Goal: Transaction & Acquisition: Purchase product/service

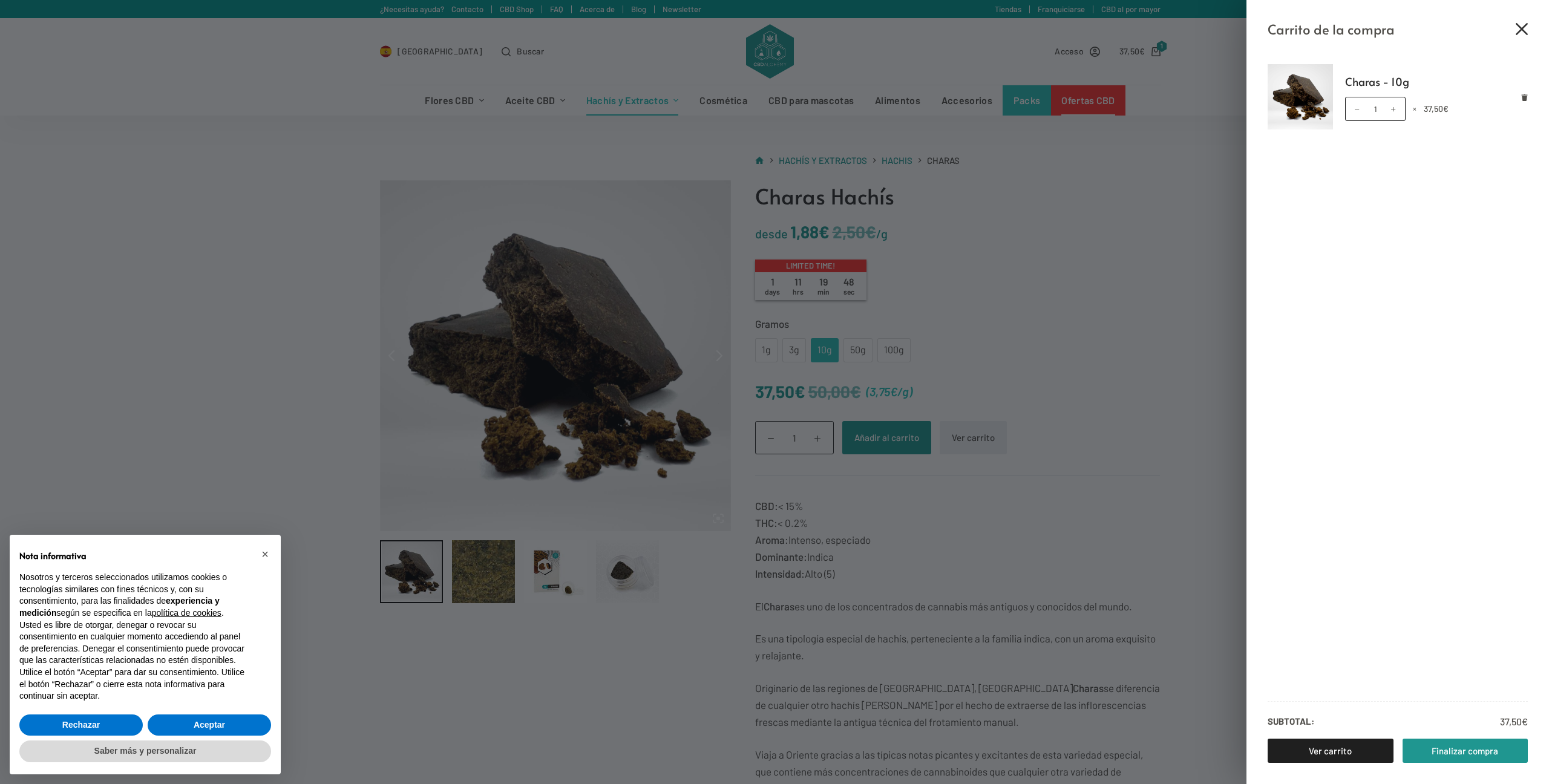
click at [1527, 27] on icon "Cerrar el cajón del carrito" at bounding box center [1522, 29] width 12 height 12
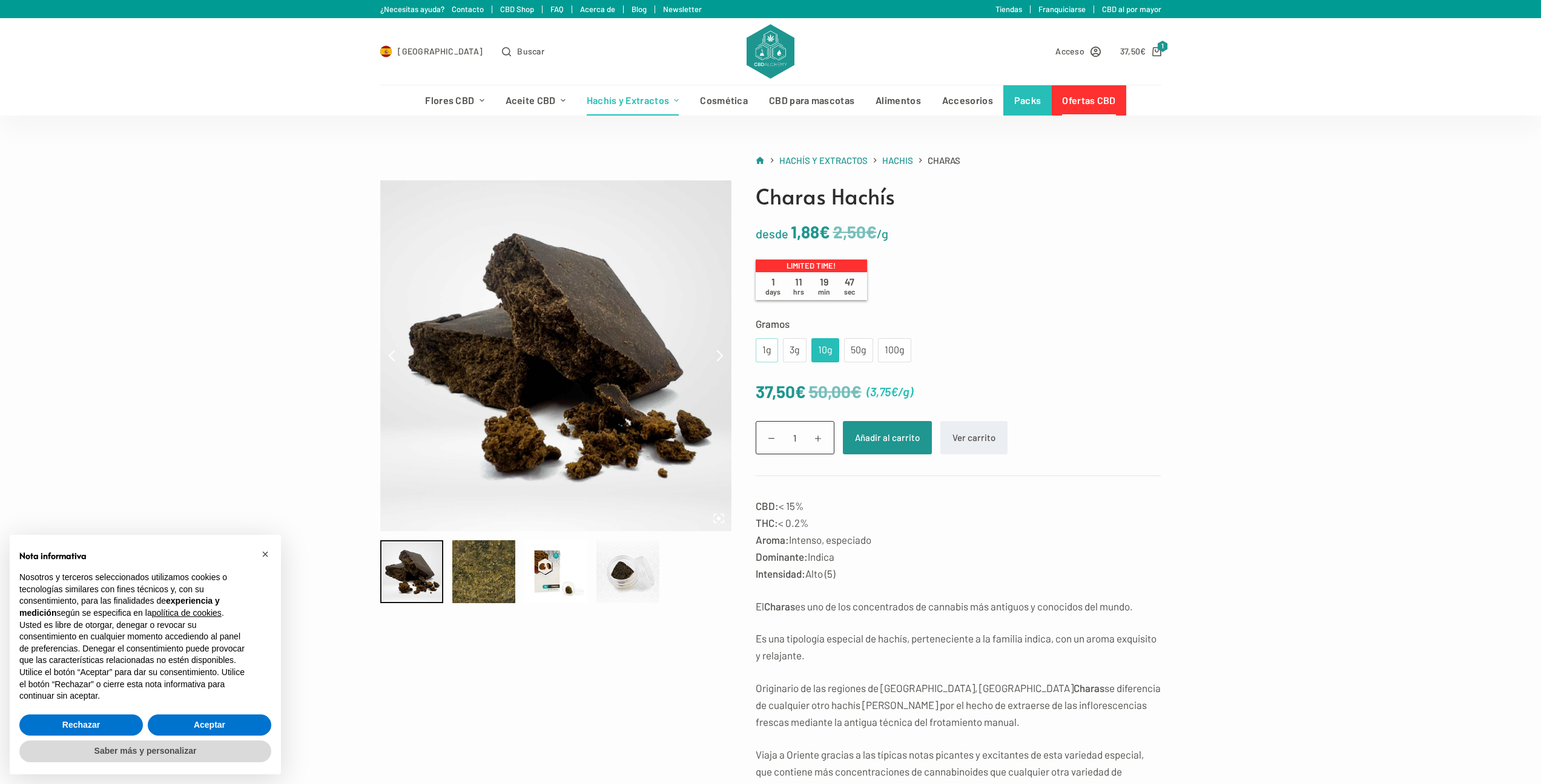
click at [769, 356] on div "1g" at bounding box center [767, 350] width 8 height 16
click at [891, 421] on button "Añadir al carrito" at bounding box center [887, 438] width 89 height 33
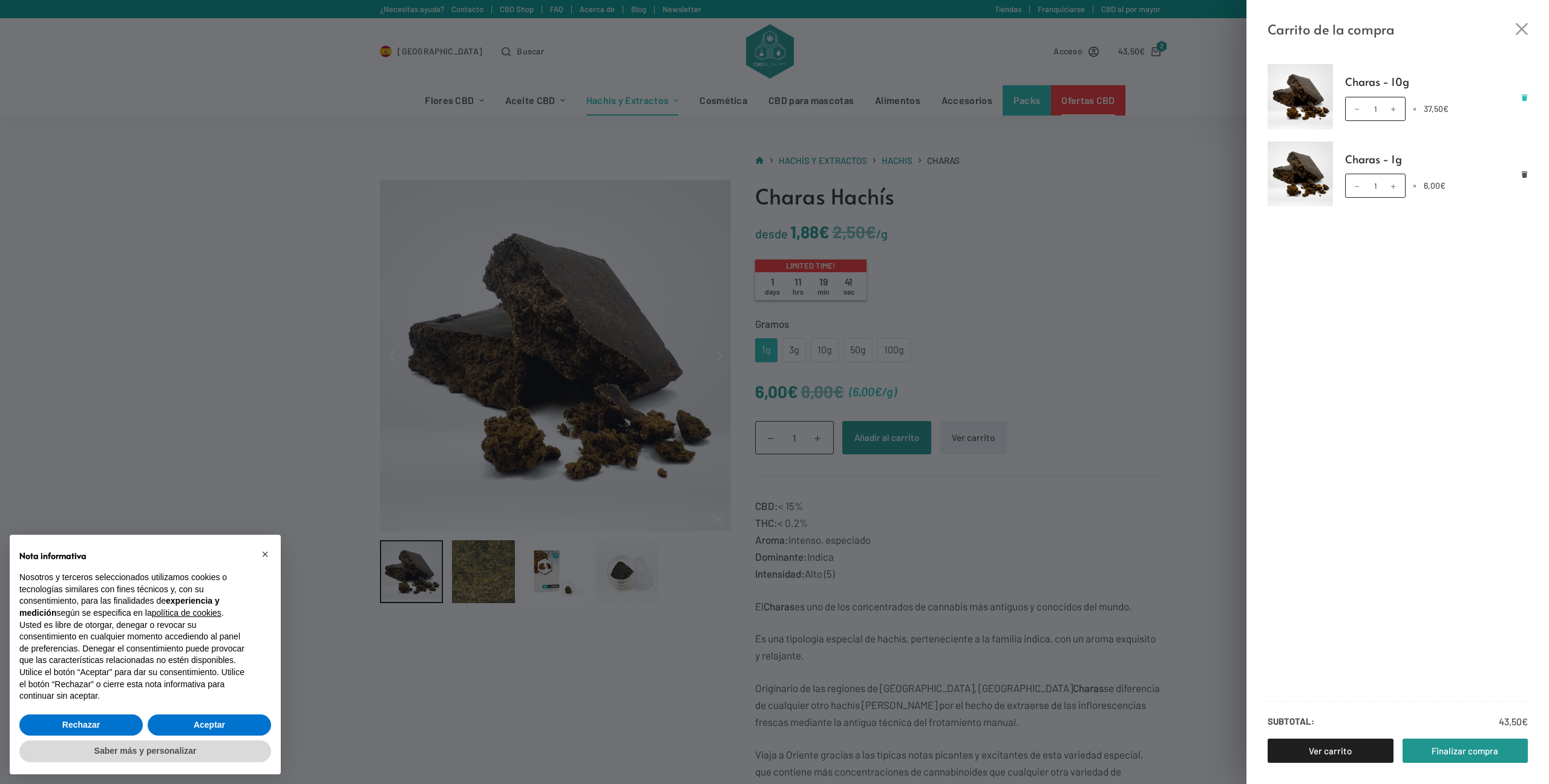
click at [1524, 94] on link "Eliminar Charas - 10g del carrito" at bounding box center [1524, 97] width 6 height 6
click at [1231, 120] on div "Carrito de la compra Charas - 1g Charas - 1g cantidad 1 × 6,00 € Subtotal: 6,00…" at bounding box center [774, 392] width 1549 height 784
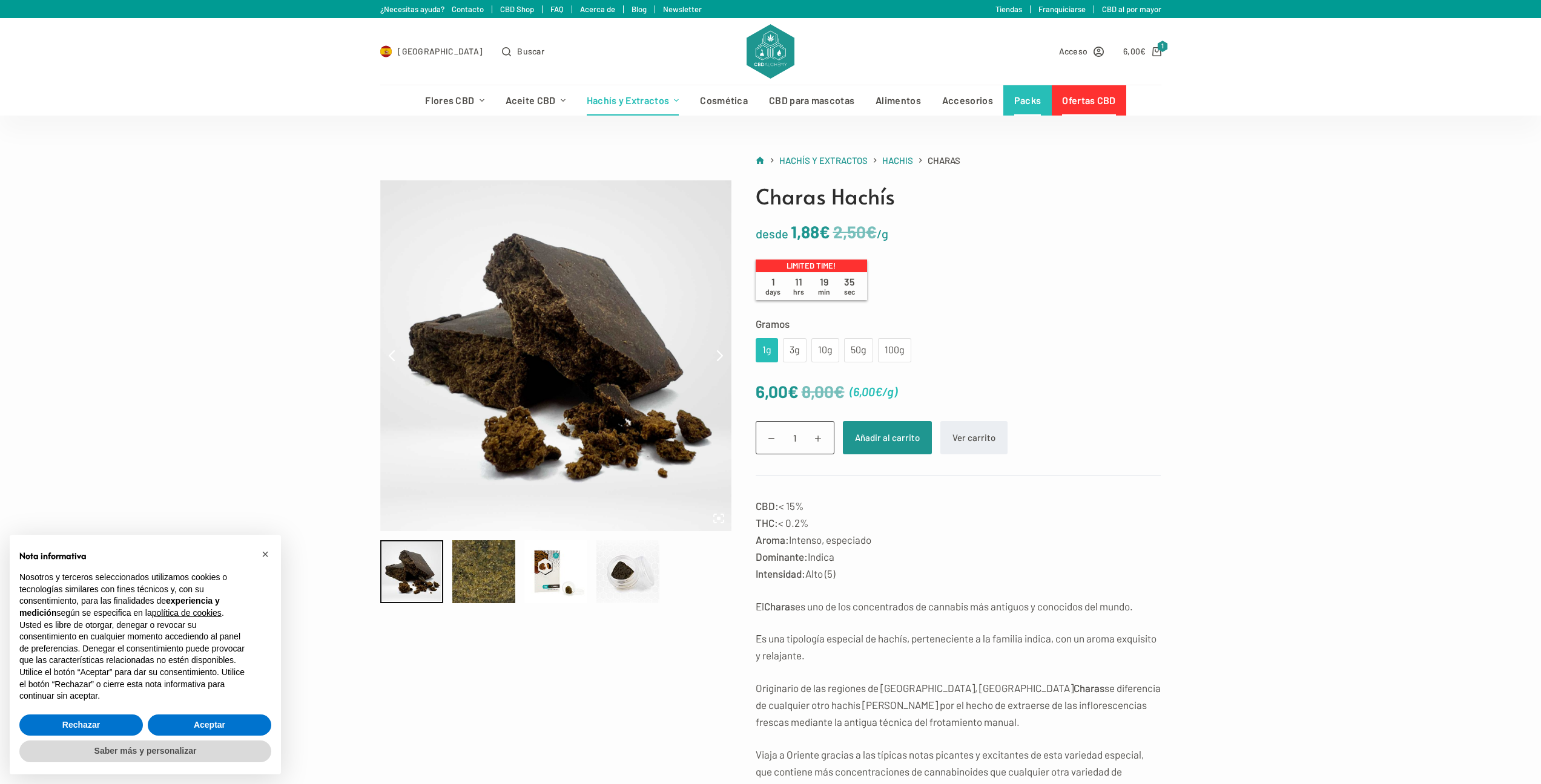
click at [1030, 101] on link "Packs" at bounding box center [1027, 100] width 49 height 30
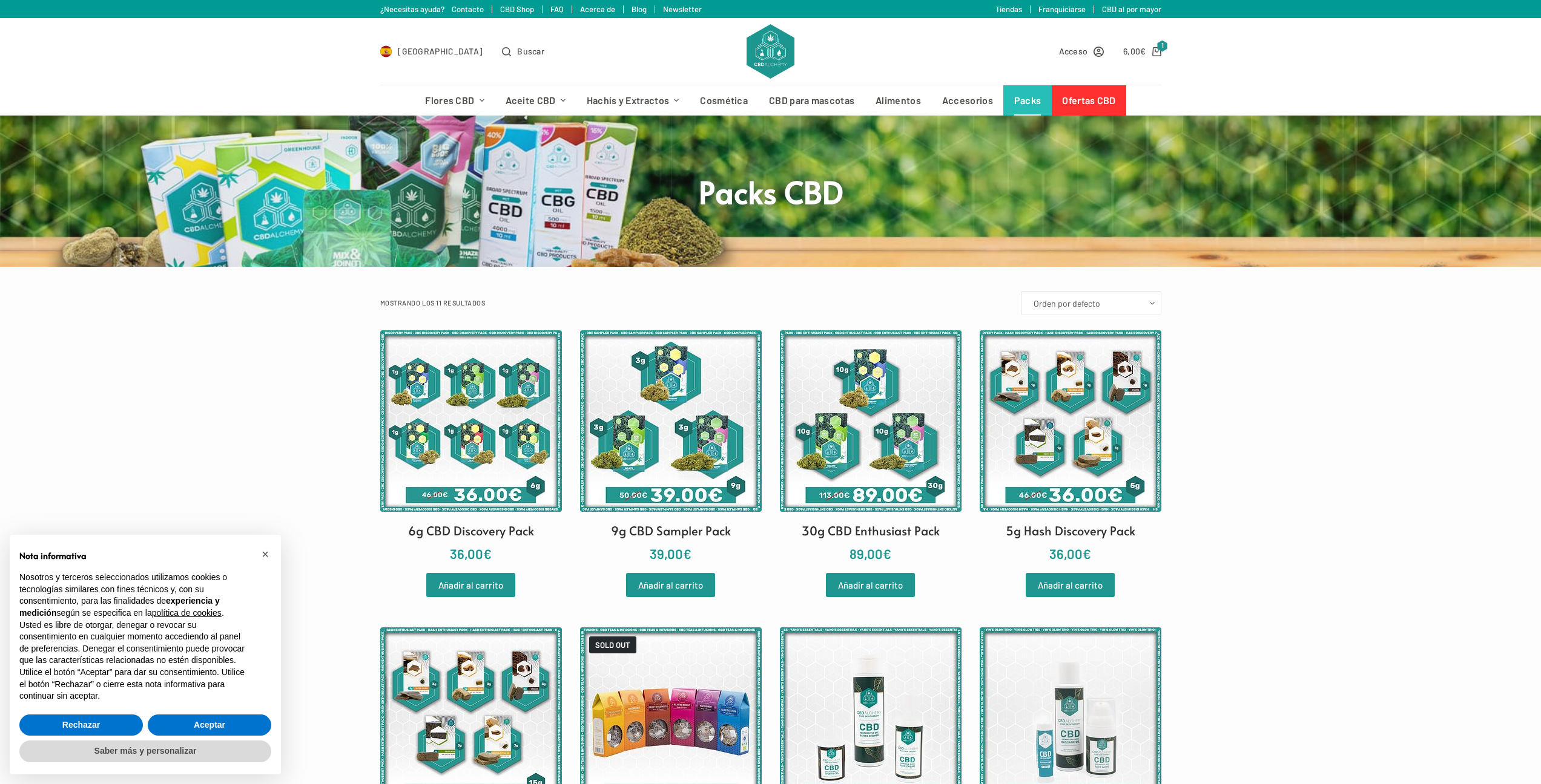
click at [1091, 97] on link "Ofertas CBD" at bounding box center [1089, 100] width 74 height 30
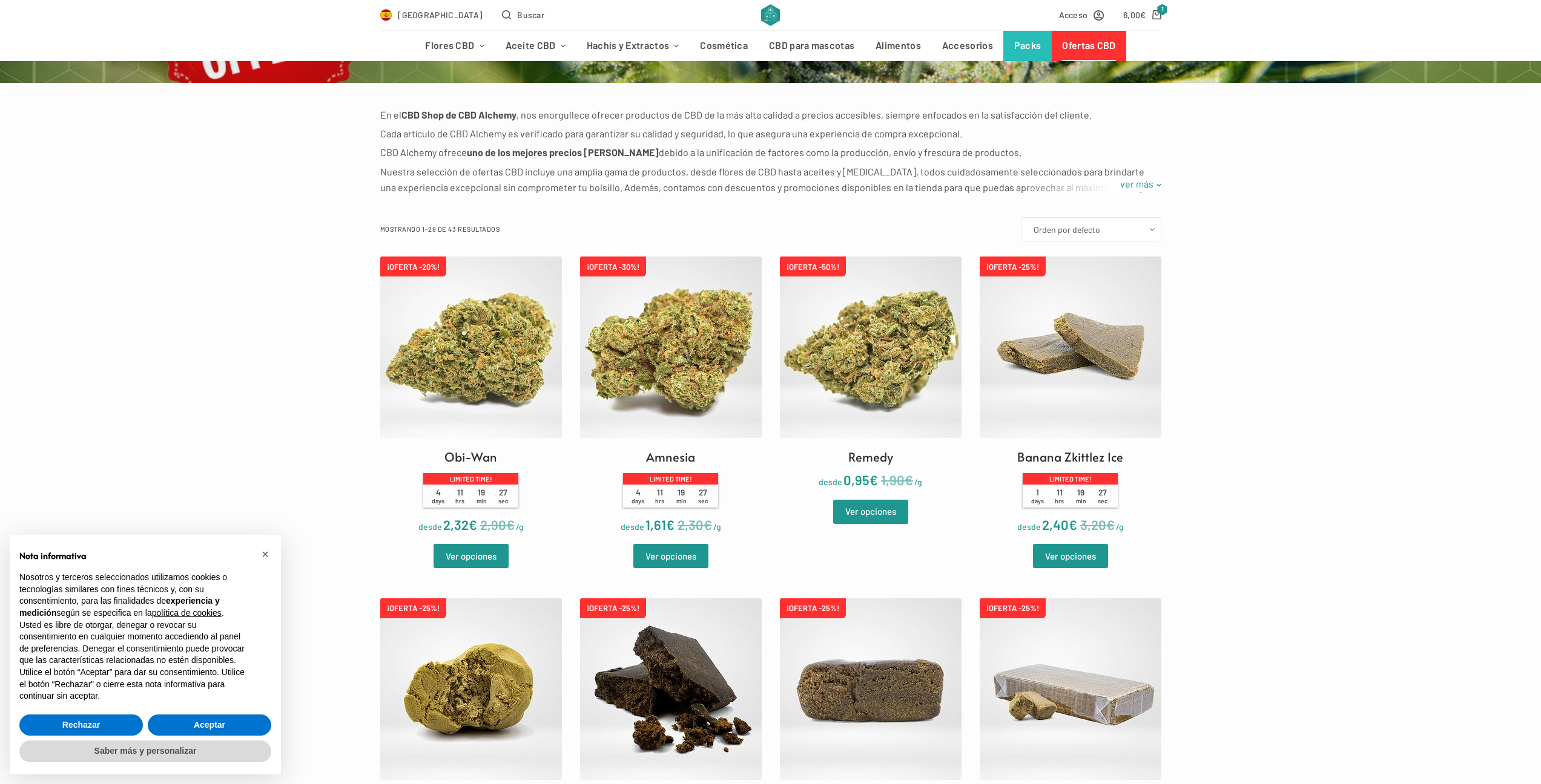
scroll to position [195, 0]
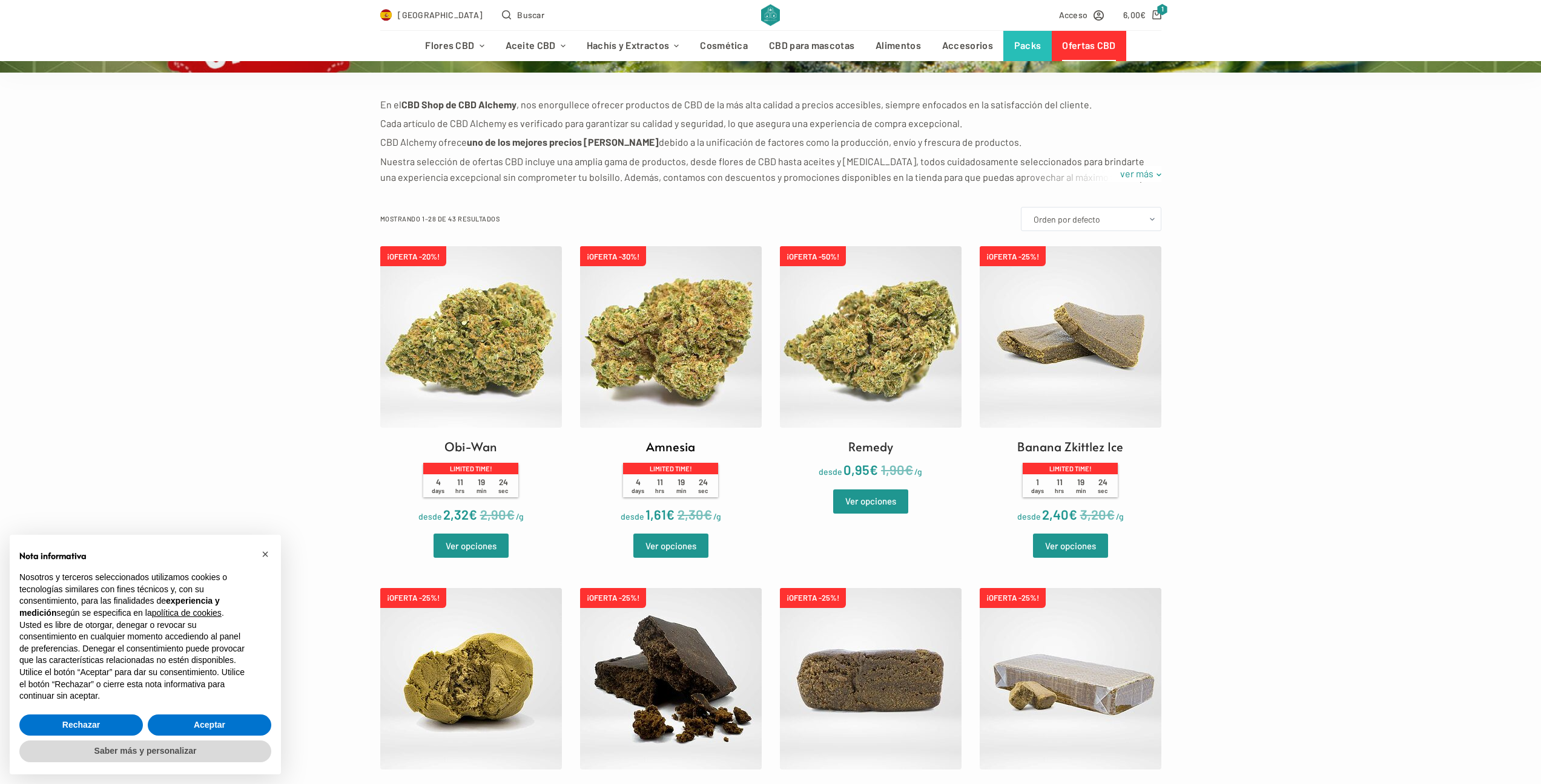
click at [703, 319] on img at bounding box center [671, 337] width 182 height 182
click at [884, 368] on img at bounding box center [871, 337] width 182 height 182
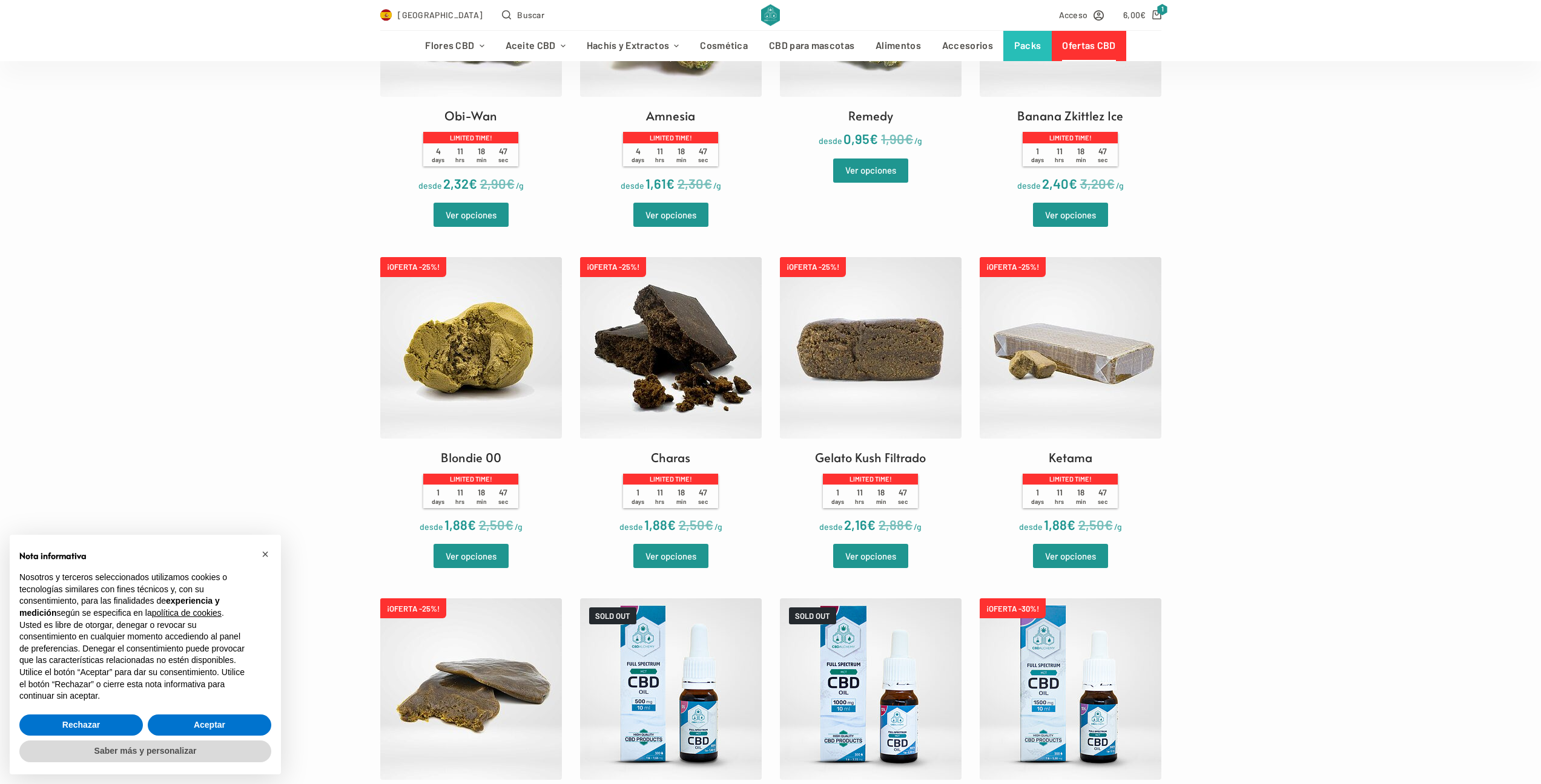
scroll to position [355, 0]
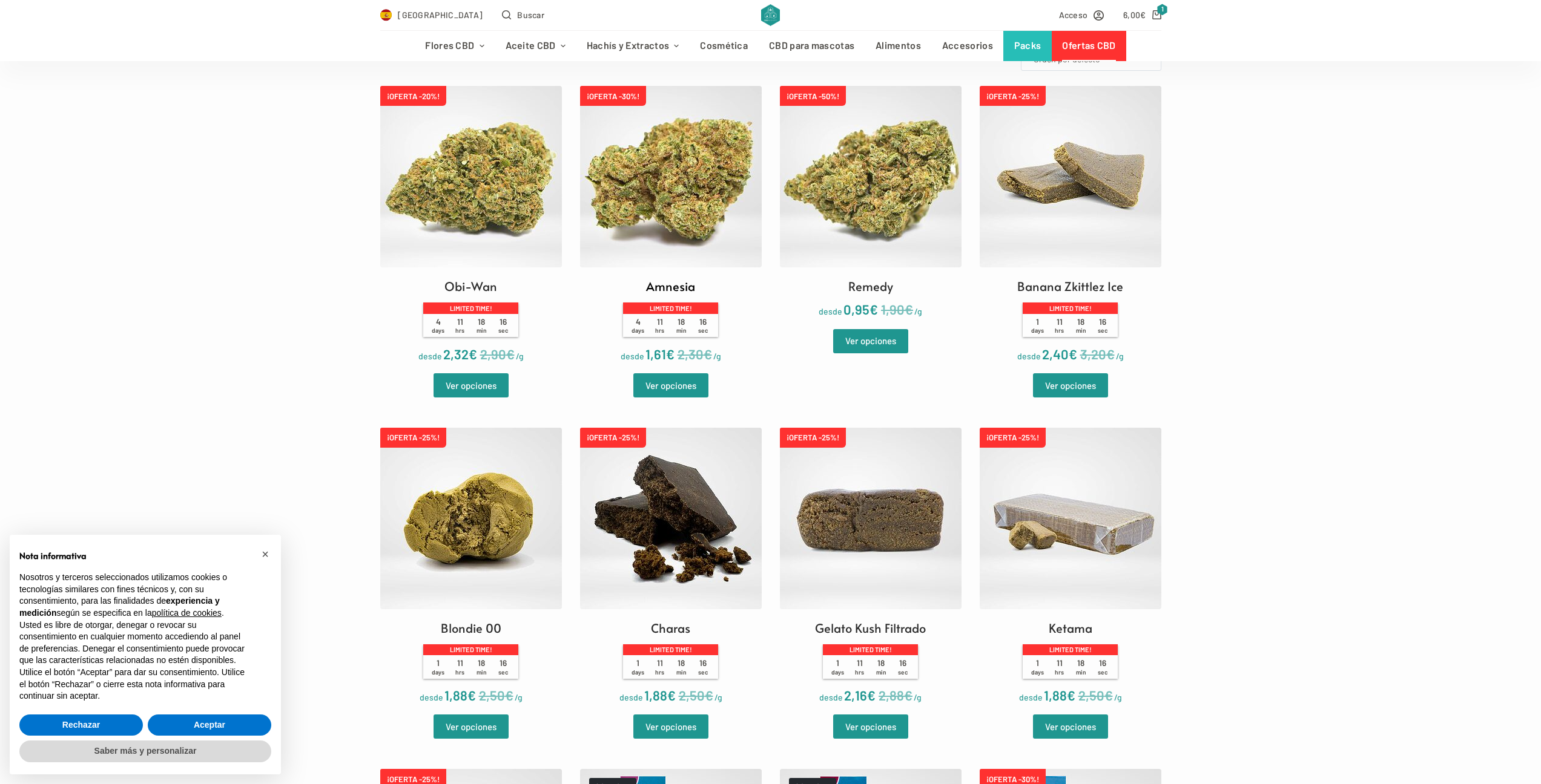
click at [660, 182] on img at bounding box center [671, 177] width 182 height 182
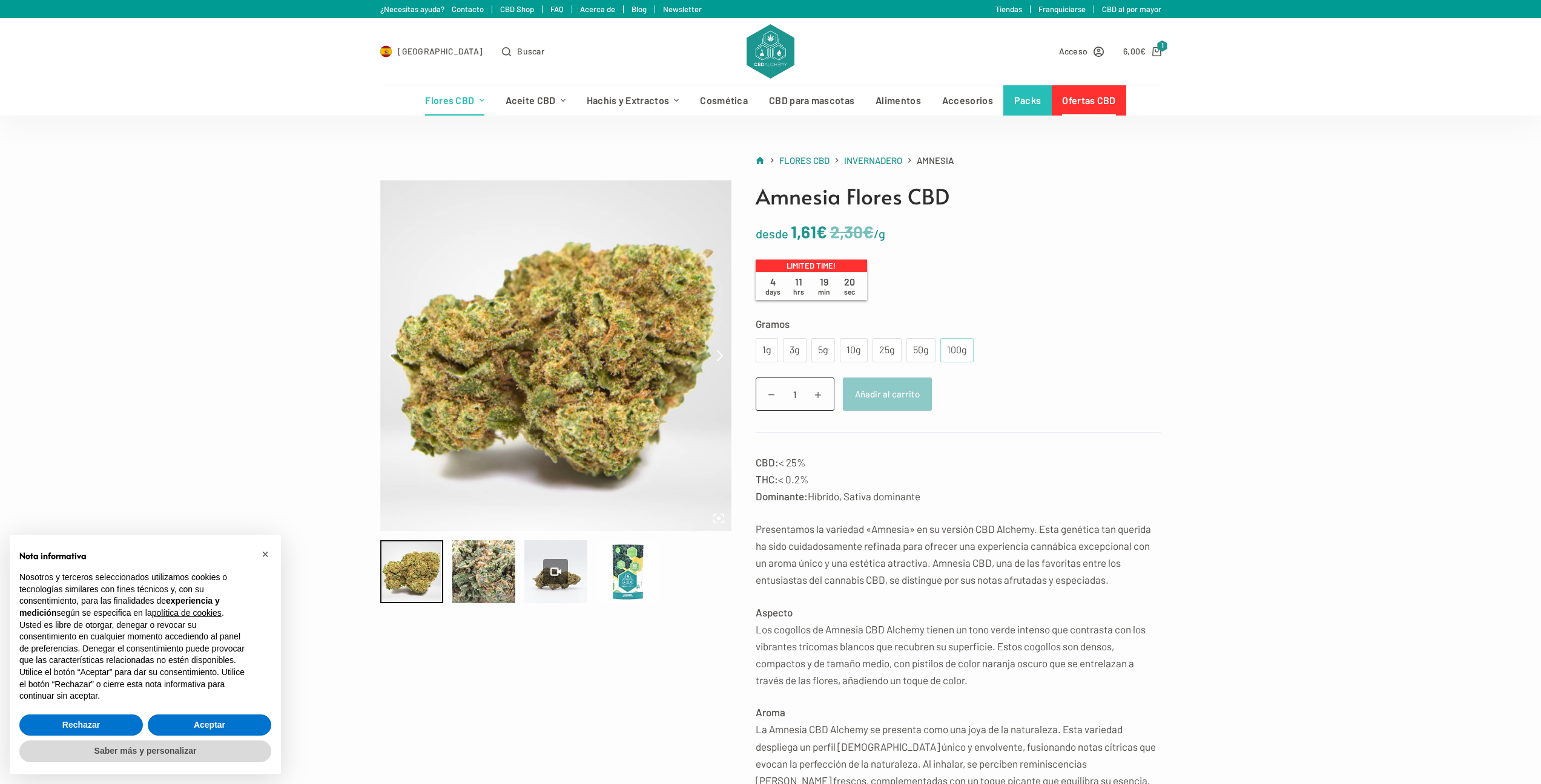
click at [967, 355] on div "100g" at bounding box center [957, 350] width 34 height 24
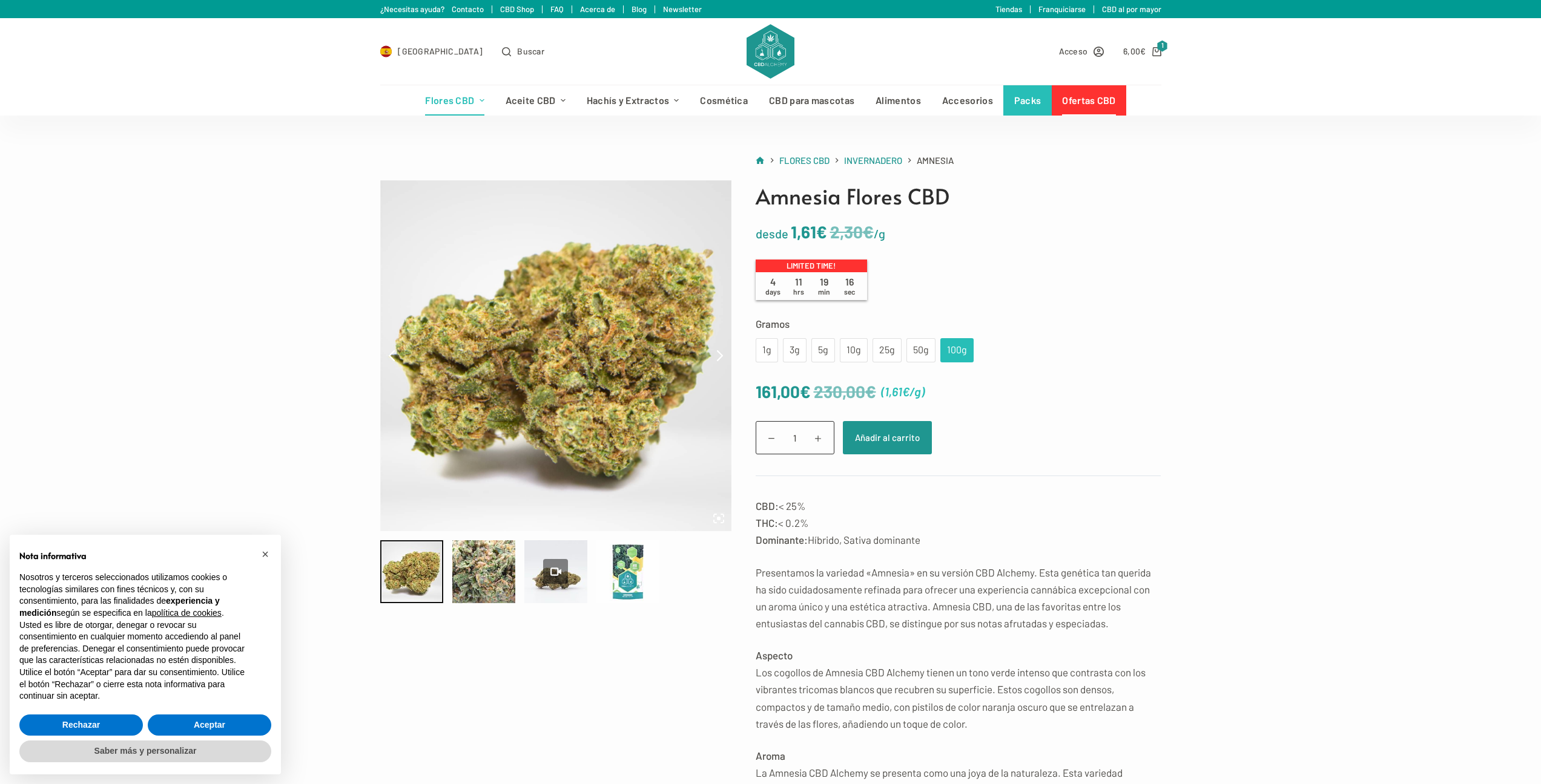
click at [947, 355] on div "100g" at bounding box center [957, 350] width 19 height 16
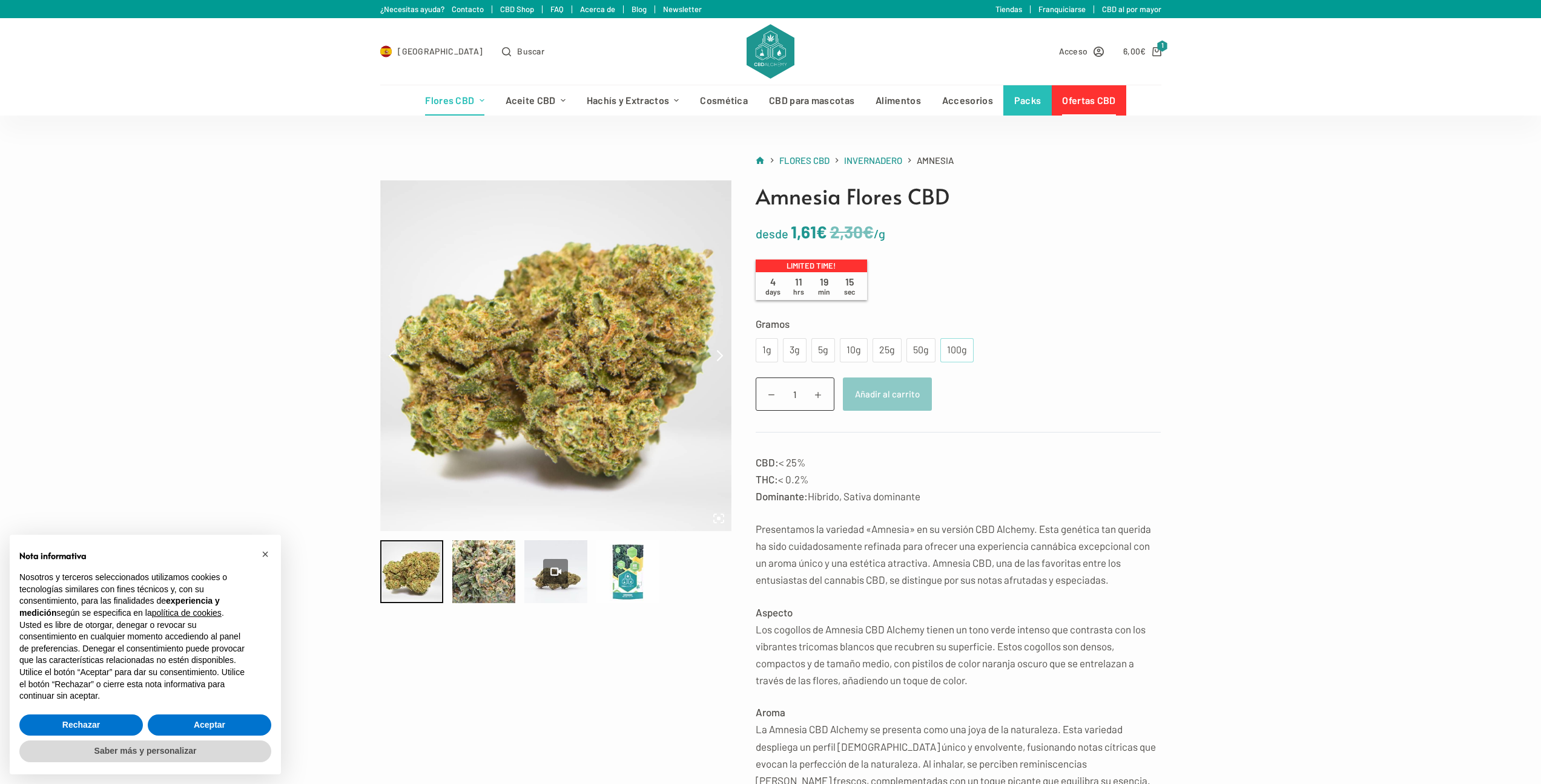
click at [947, 355] on div "100g" at bounding box center [957, 350] width 19 height 16
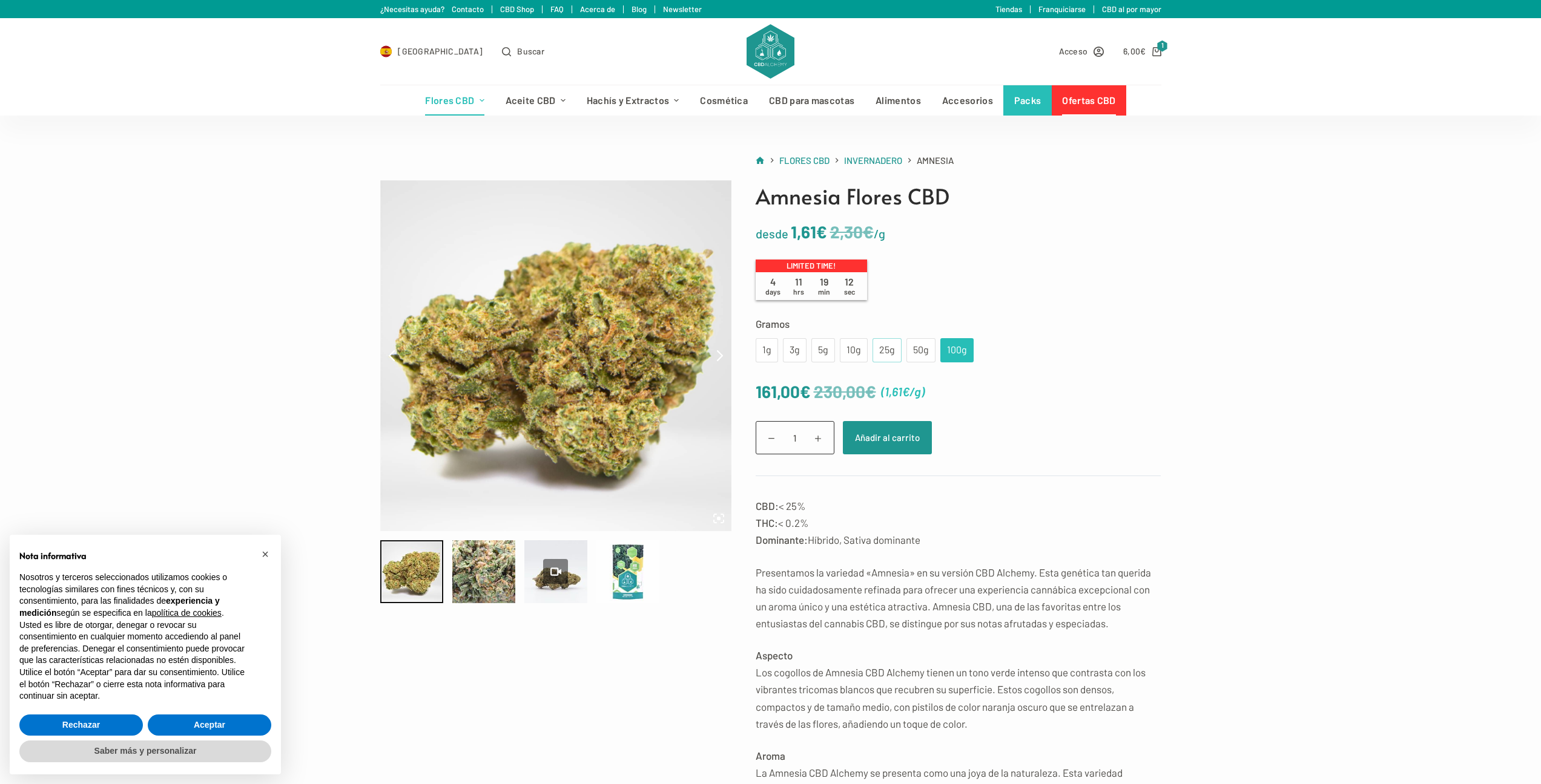
click at [879, 356] on div "25g" at bounding box center [887, 350] width 14 height 16
click at [907, 350] on div "50g" at bounding box center [921, 350] width 29 height 24
click at [889, 353] on div "25g" at bounding box center [887, 350] width 14 height 16
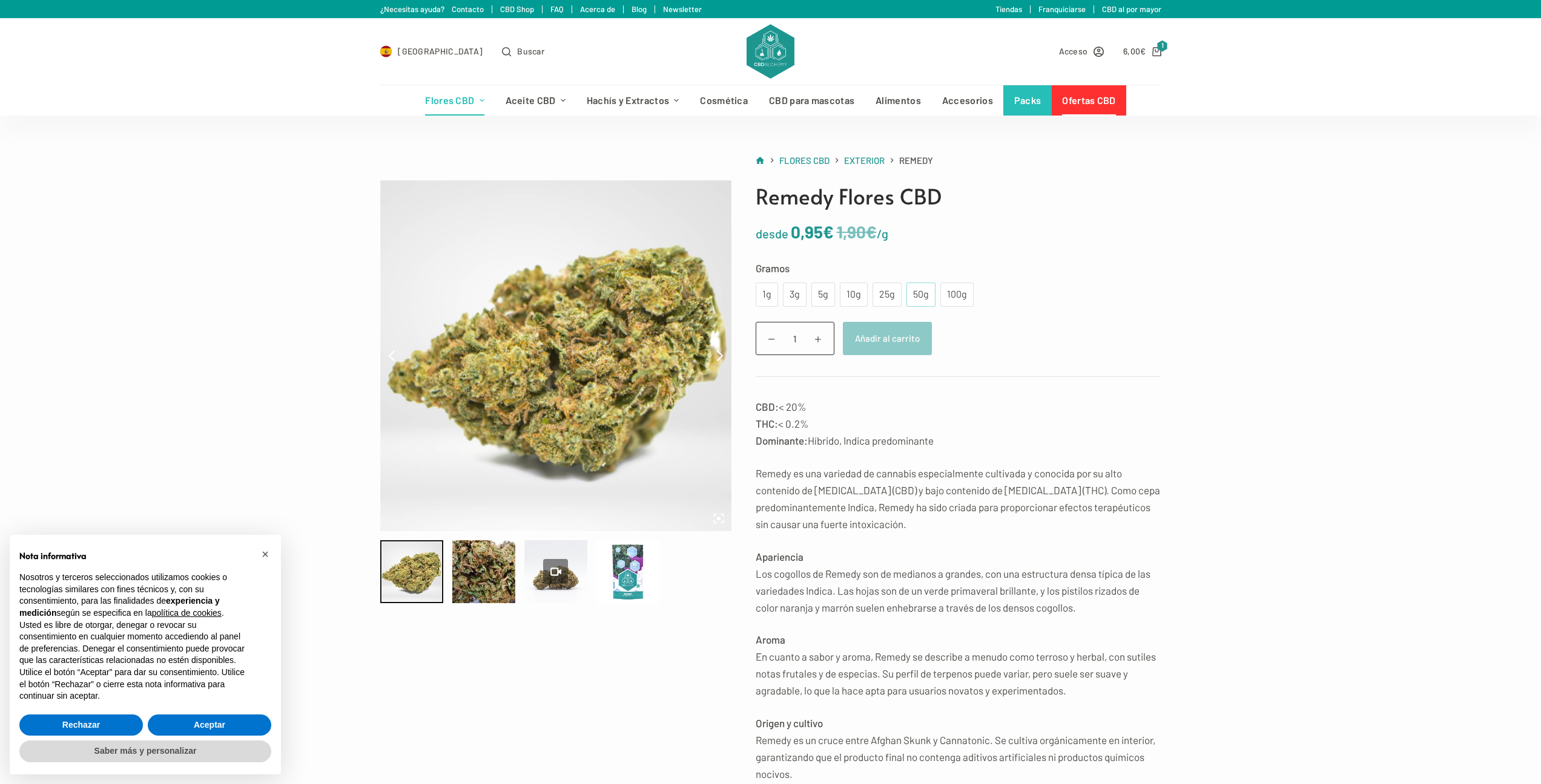
click at [922, 289] on div "50g" at bounding box center [921, 295] width 14 height 16
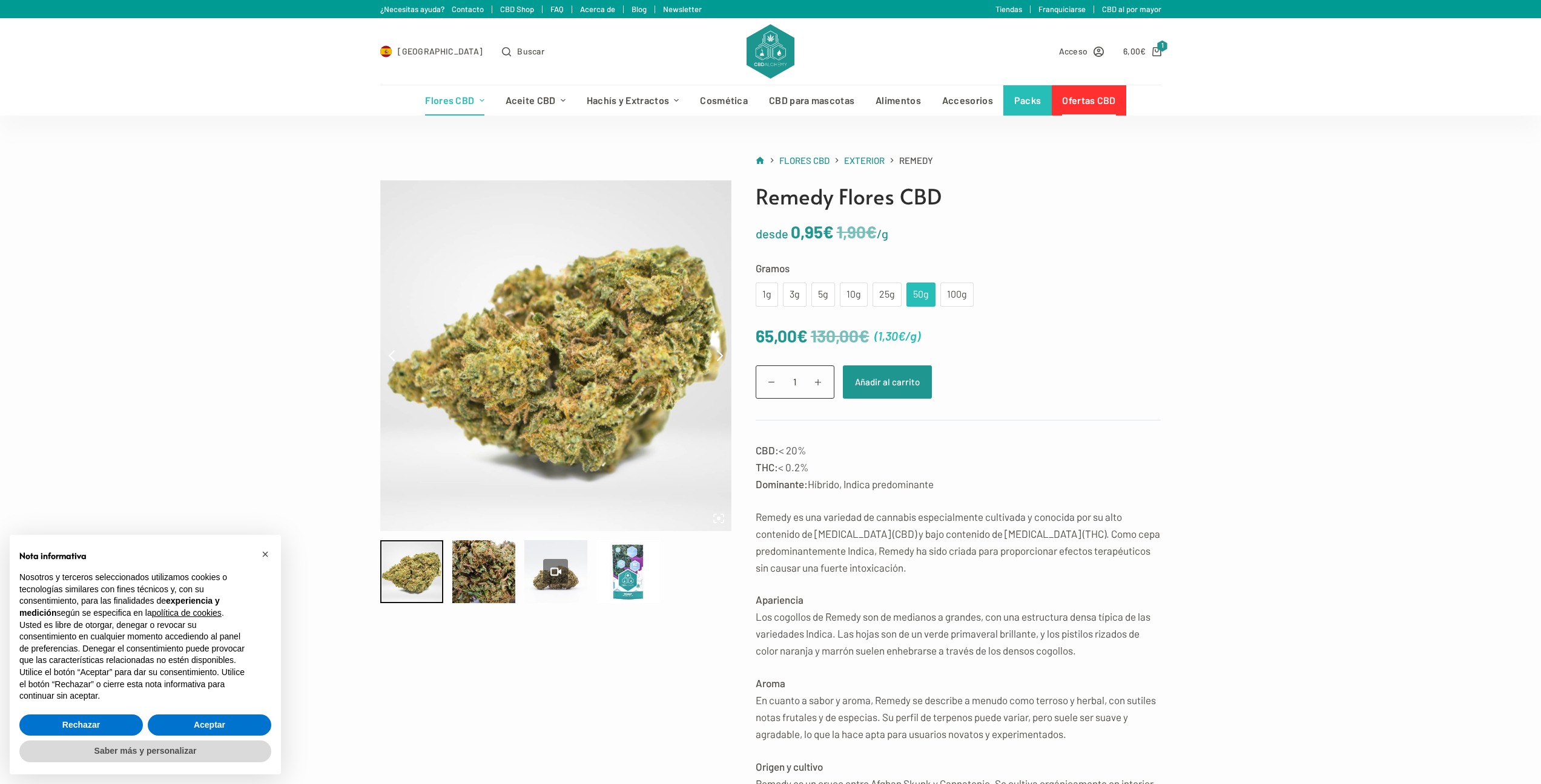
click at [576, 343] on img at bounding box center [555, 356] width 351 height 351
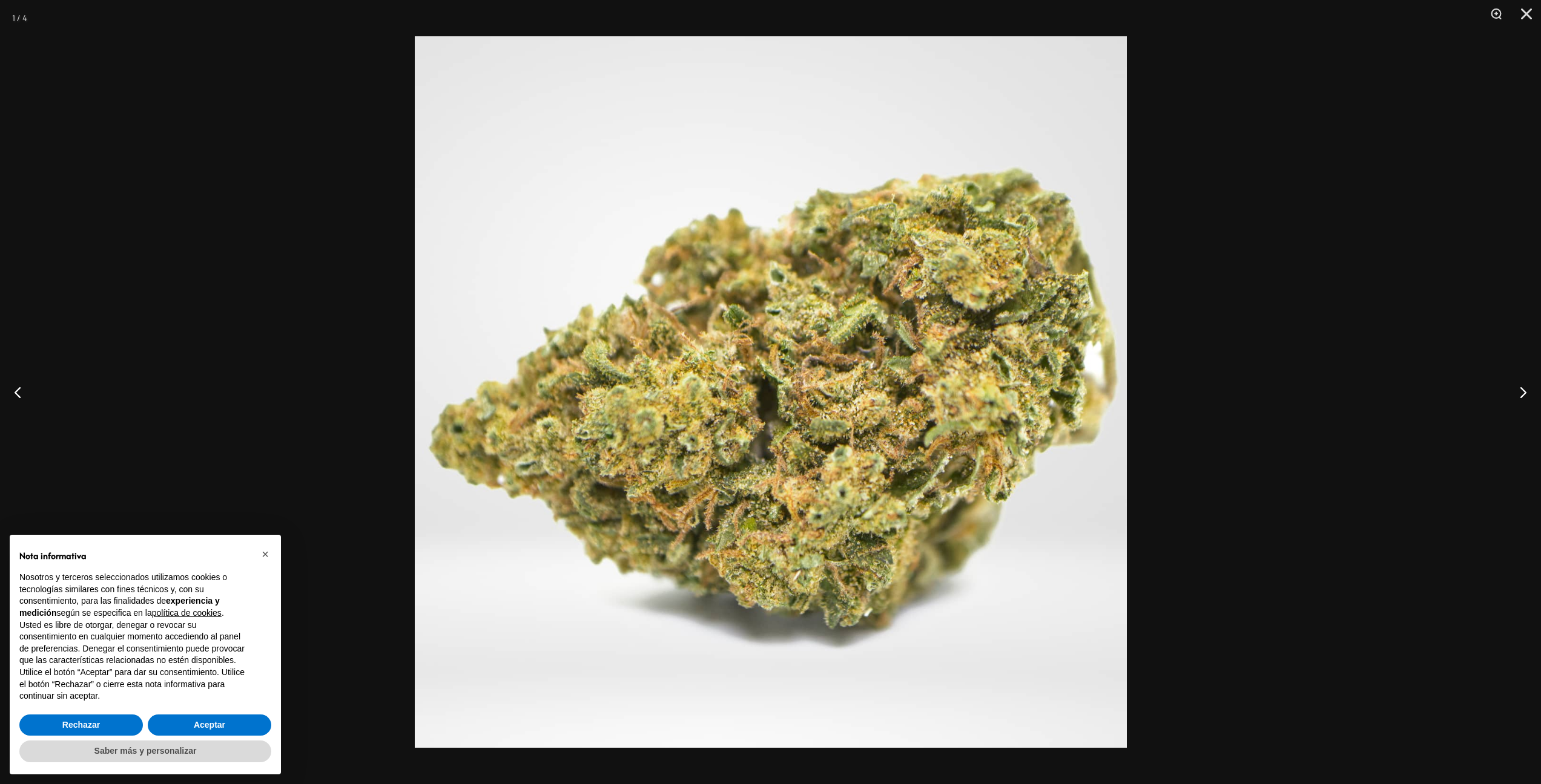
click at [1225, 362] on div at bounding box center [770, 392] width 1541 height 784
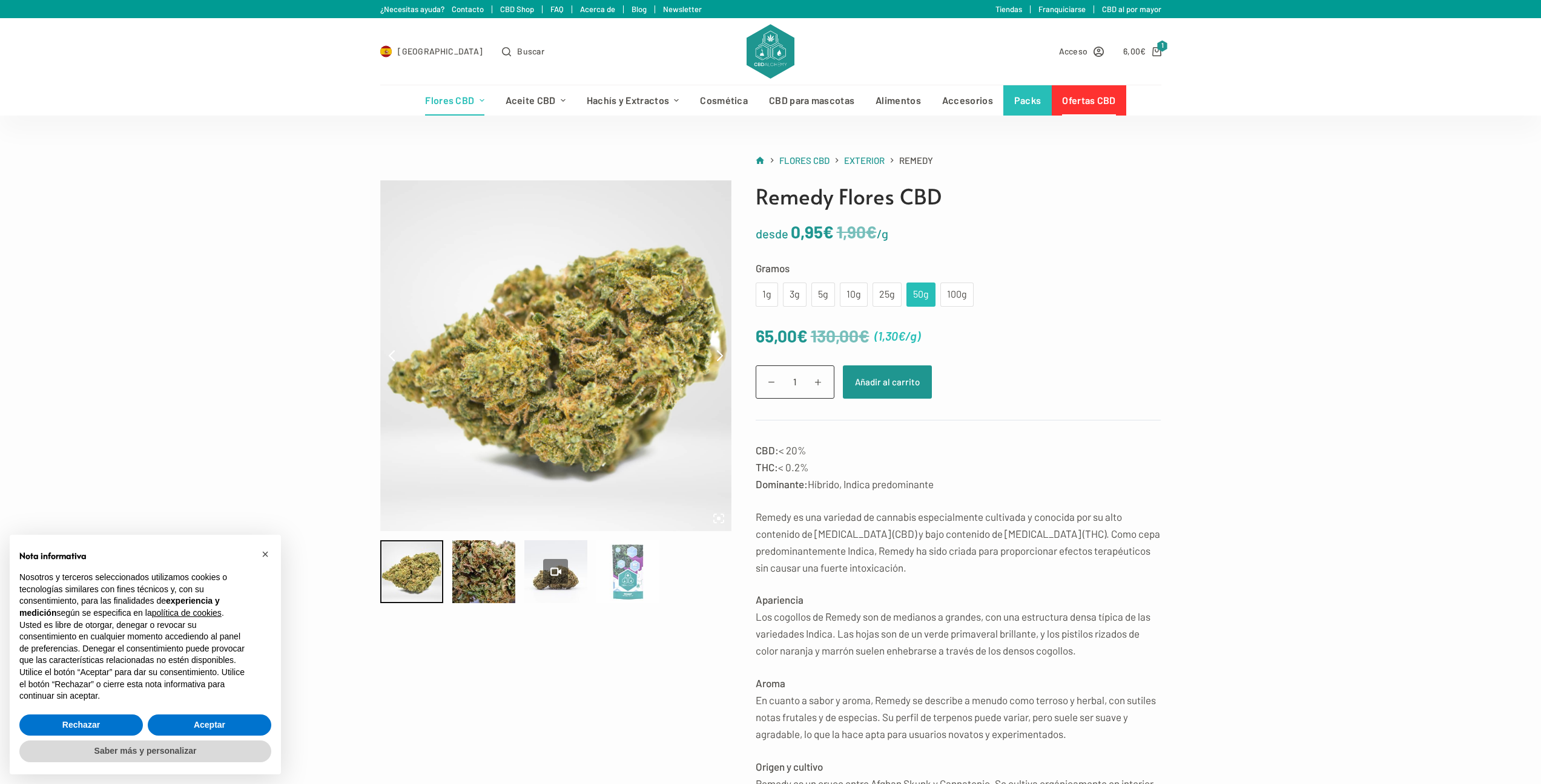
click at [642, 569] on div at bounding box center [627, 572] width 63 height 63
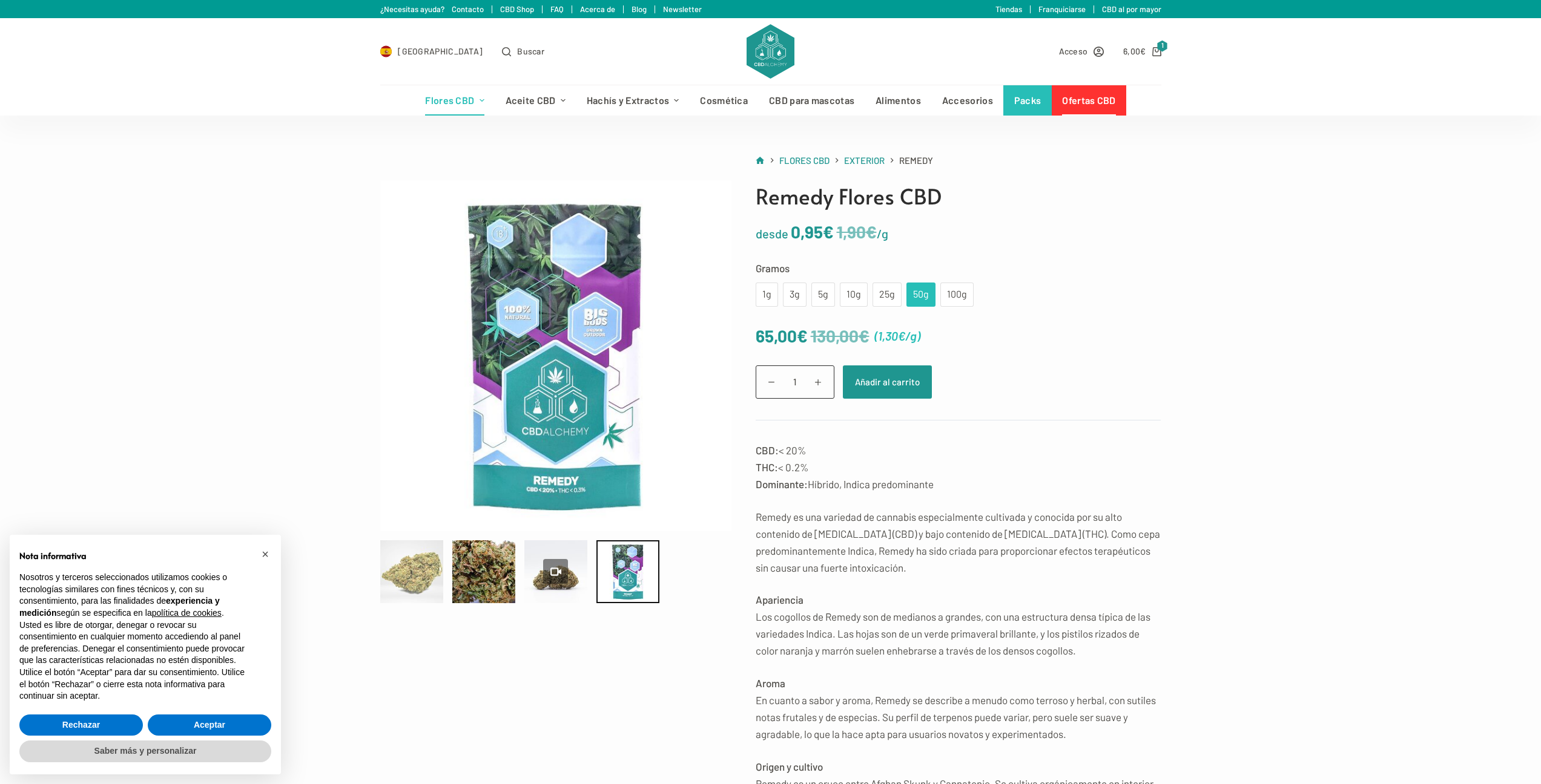
click at [437, 567] on div at bounding box center [411, 572] width 63 height 63
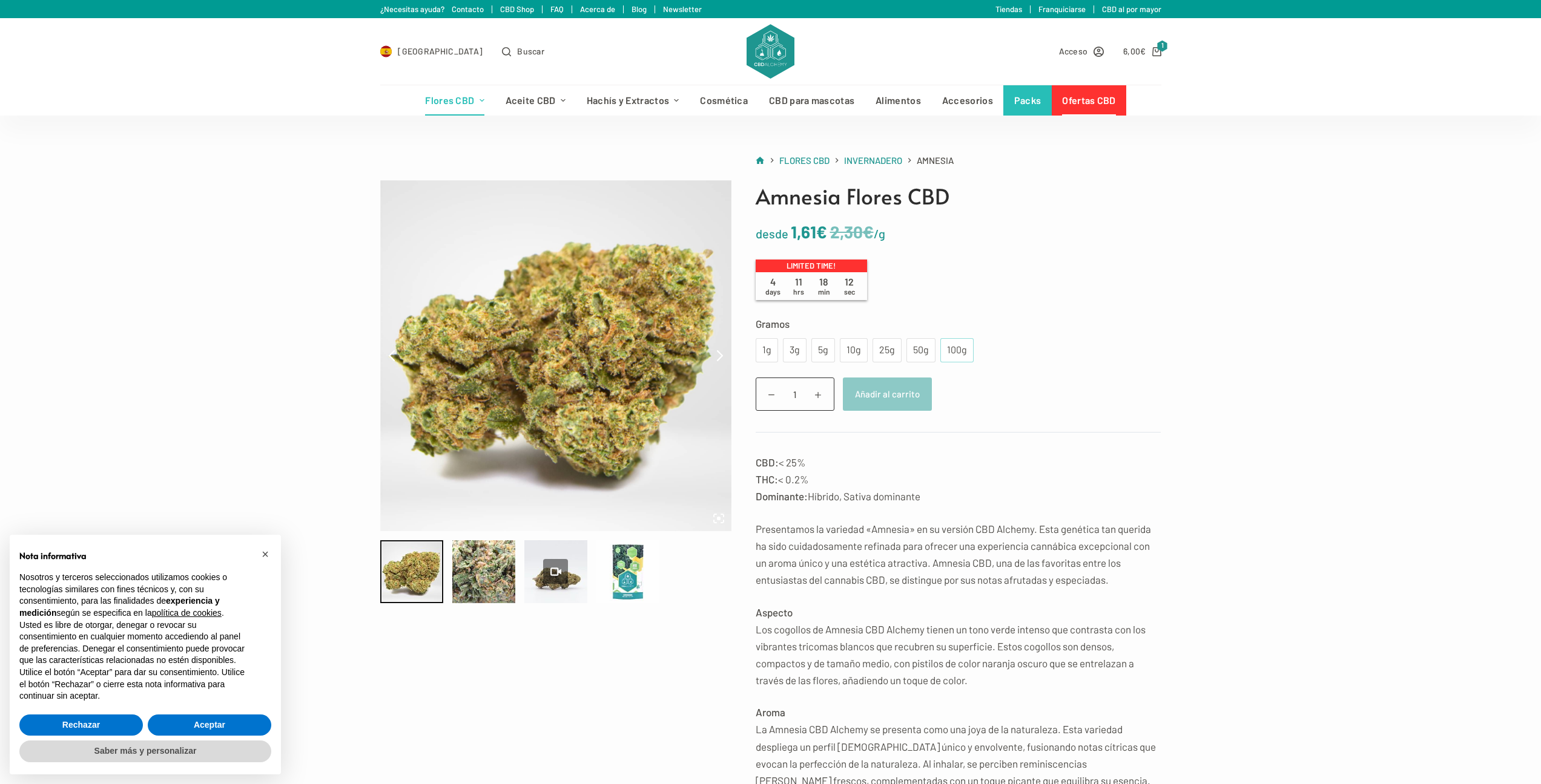
click at [949, 345] on div "100g" at bounding box center [957, 350] width 19 height 16
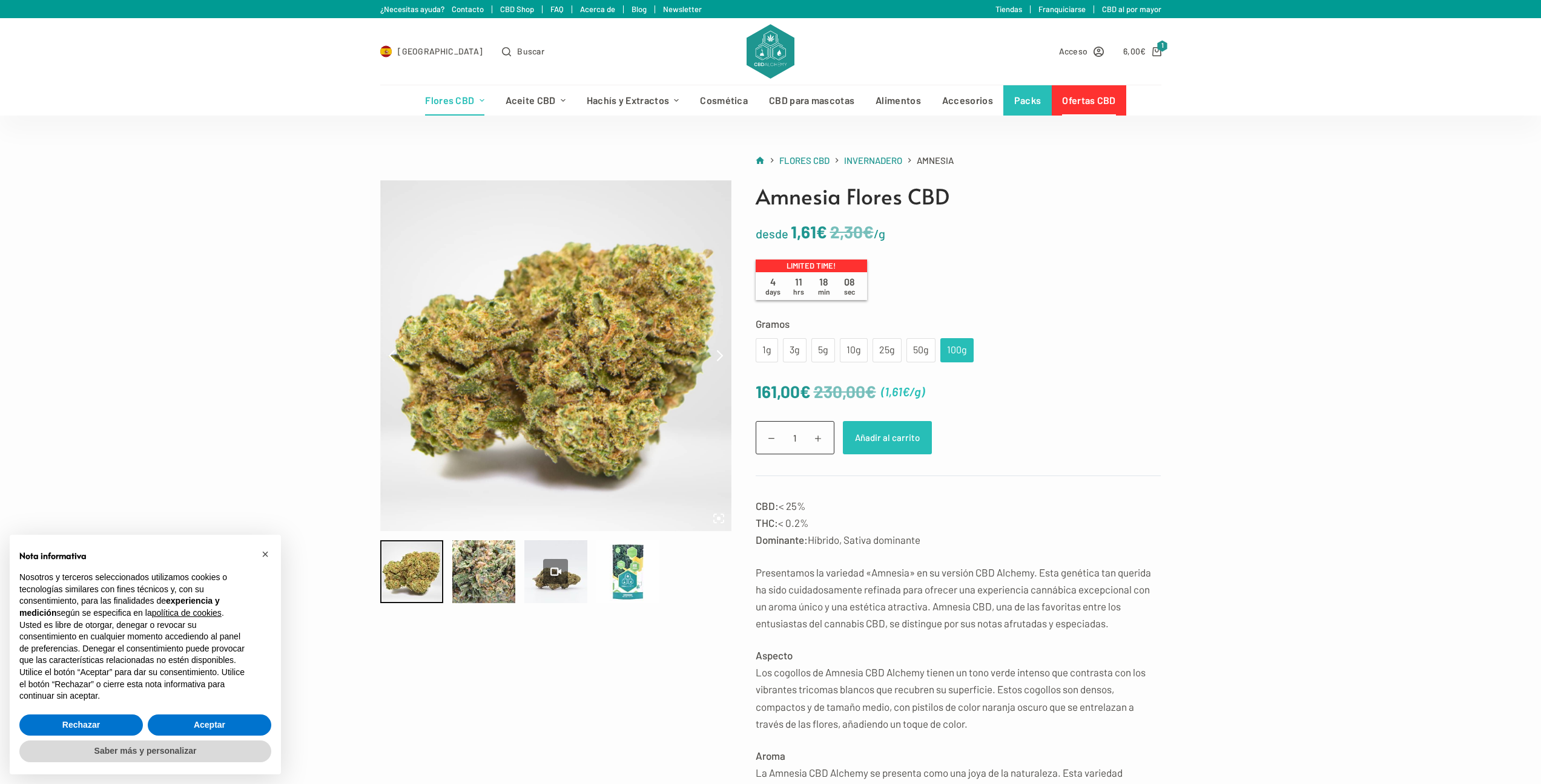
drag, startPoint x: 927, startPoint y: 431, endPoint x: 1108, endPoint y: 393, distance: 184.9
click at [1108, 393] on div "230,00 € 161,00 € ( 1,61 € /g ) Amnesia cantidad 1 Añadir al carrito" at bounding box center [958, 416] width 405 height 77
